Goal: Transaction & Acquisition: Book appointment/travel/reservation

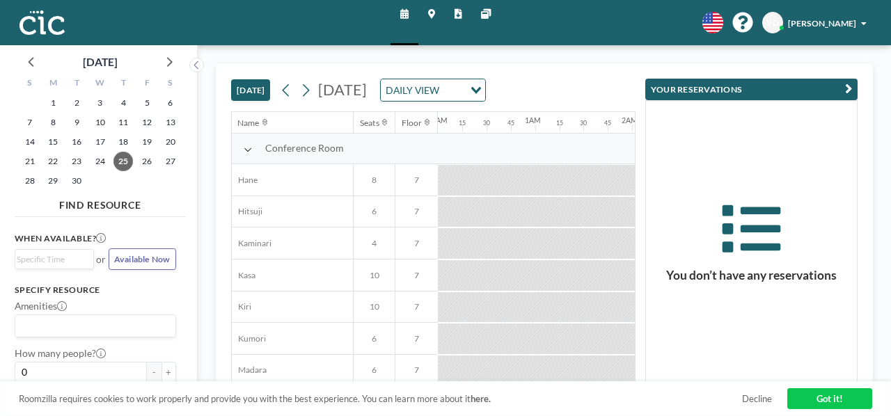
scroll to position [0, 842]
click at [159, 61] on icon at bounding box center [168, 61] width 18 height 18
click at [67, 117] on span "7" at bounding box center [76, 122] width 19 height 19
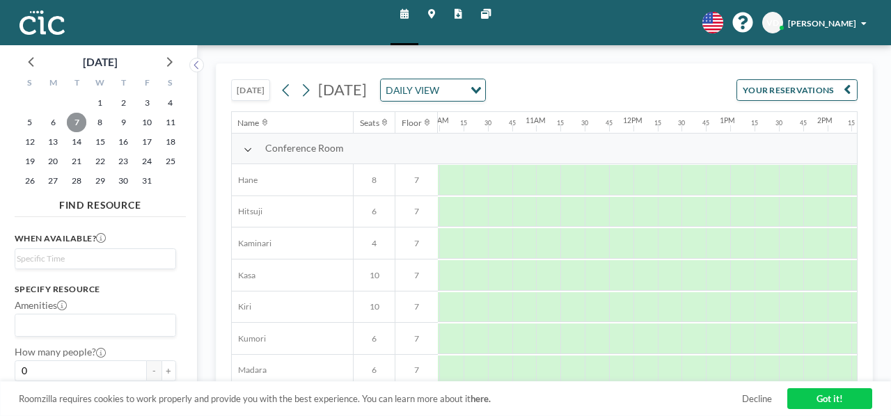
scroll to position [0, 985]
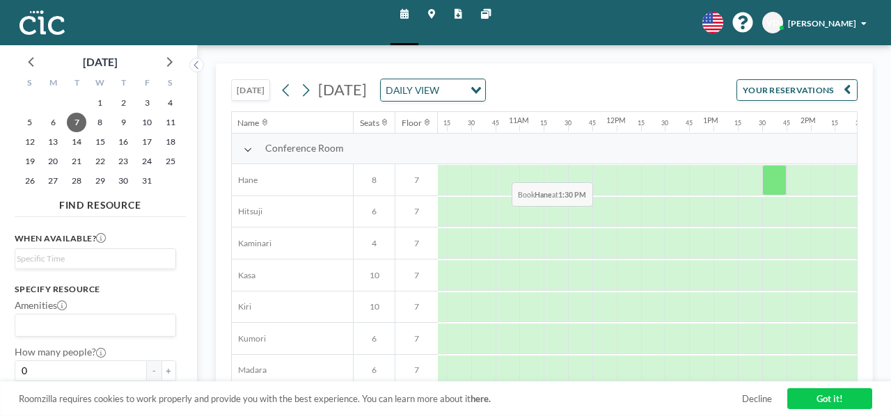
click at [762, 165] on div at bounding box center [774, 180] width 24 height 31
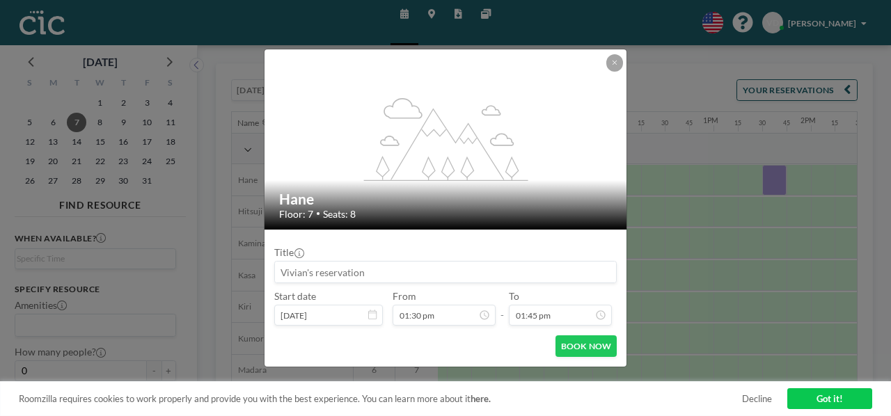
click at [328, 262] on input at bounding box center [446, 272] width 342 height 21
type input "Ｃ"
type input "C"
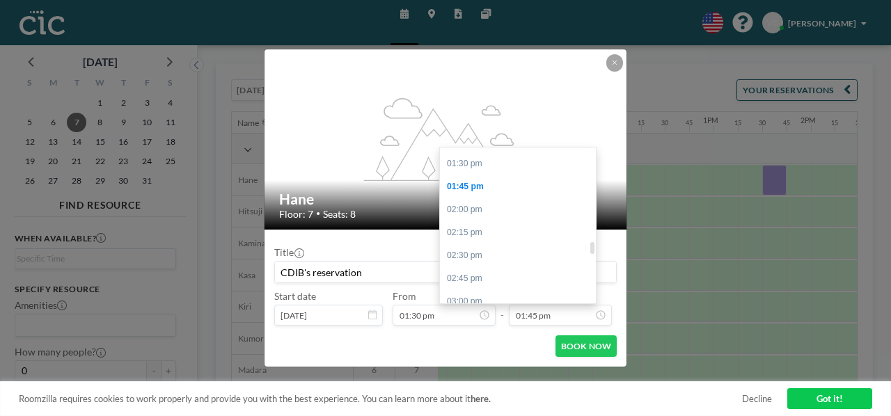
scroll to position [1247, 0]
type input "CDIB's reservation"
click at [520, 327] on div "03:30 pm" at bounding box center [518, 338] width 156 height 23
type input "03:30 pm"
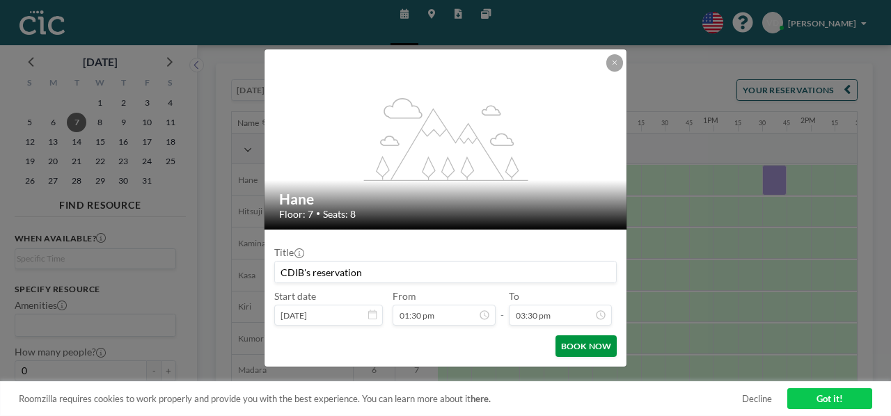
click at [578, 335] on button "BOOK NOW" at bounding box center [586, 346] width 62 height 22
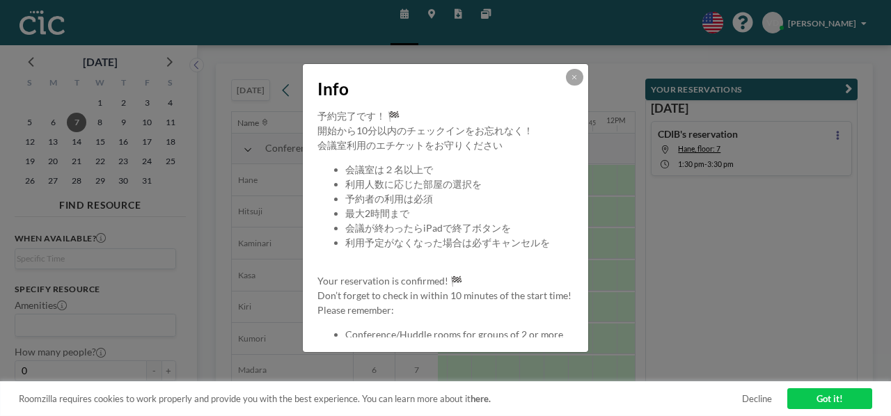
click at [746, 257] on div "Info 予約完了です！ 🏁 開始から10分以内のチェックインをお忘れなく！ 会議室利用のエチケットをお守りください 会議室は２名以上で 利用人数に応じた部屋…" at bounding box center [445, 208] width 891 height 416
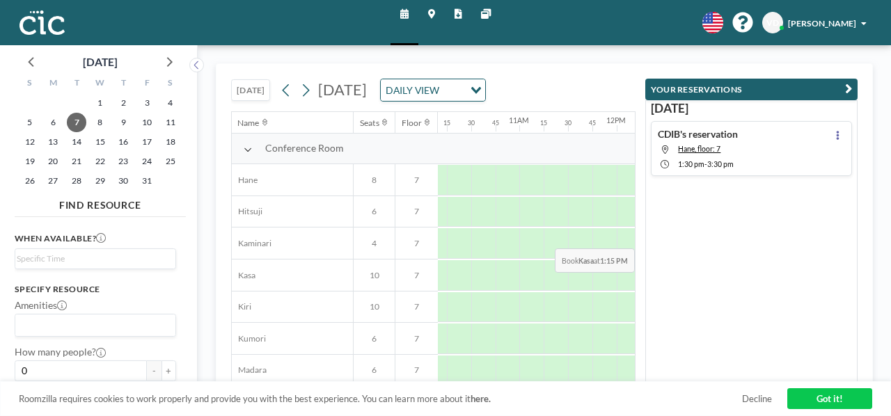
click at [795, 223] on div "[DATE] CDIB's reservation Hane, floor: 7 1:30 PM - 3:30 PM" at bounding box center [751, 241] width 212 height 282
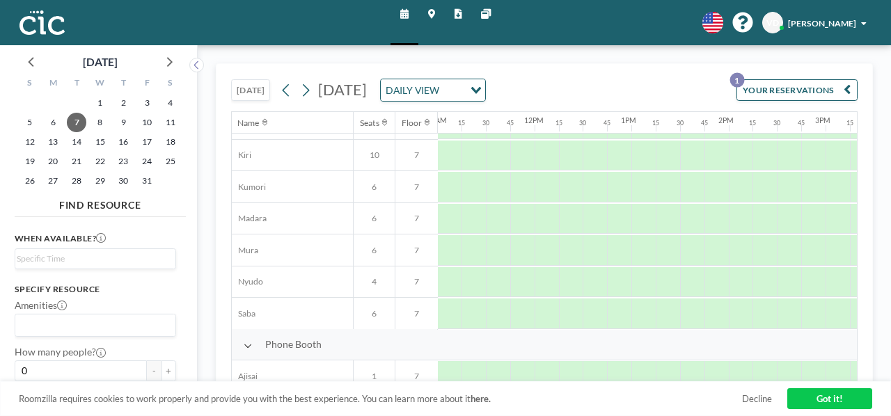
scroll to position [0, 1067]
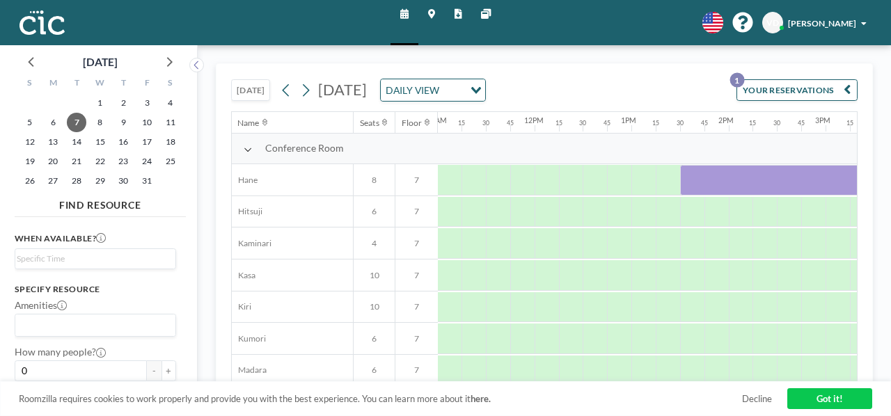
click at [773, 79] on button "YOUR RESERVATIONS 1" at bounding box center [796, 90] width 121 height 22
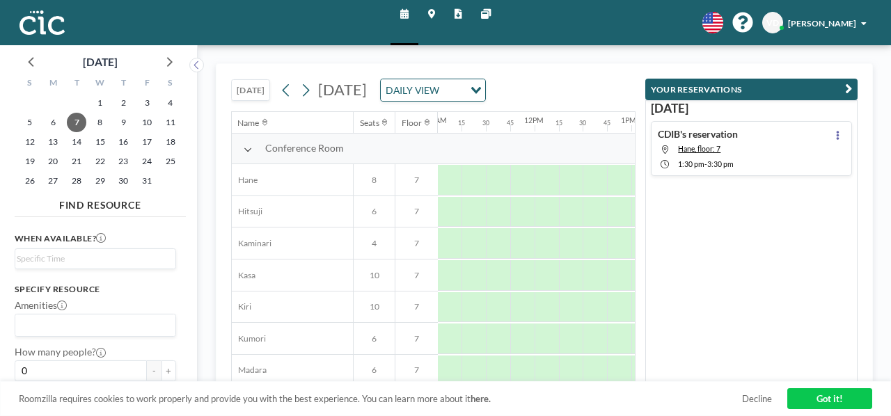
click at [796, 209] on div "[DATE] CDIB's reservation Hane, floor: 7 1:30 PM - 3:30 PM" at bounding box center [751, 241] width 212 height 282
click at [793, 133] on div "CDIB's reservation Hane, floor: 7 1:30 PM - 3:30 PM" at bounding box center [751, 148] width 201 height 55
click at [581, 65] on div "[DATE] [DATE] DAILY VIEW Loading..." at bounding box center [433, 87] width 404 height 47
